Goal: Task Accomplishment & Management: Manage account settings

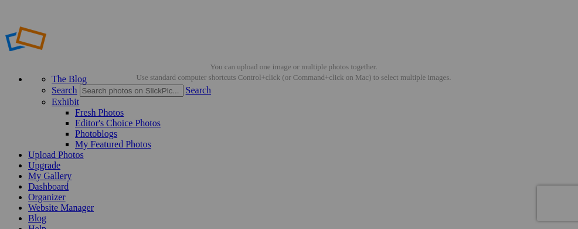
scroll to position [522, 0]
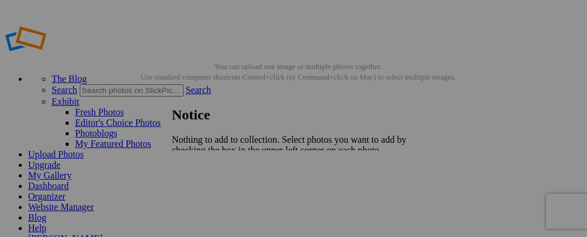
click at [193, 176] on span "Close" at bounding box center [182, 181] width 21 height 10
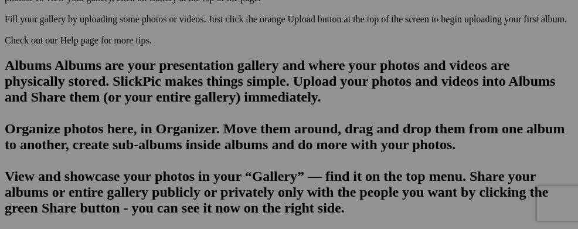
scroll to position [744, 0]
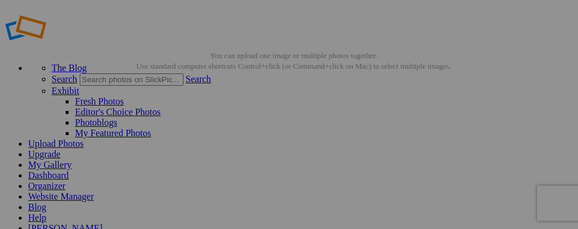
scroll to position [0, 0]
